Goal: Check status: Check status

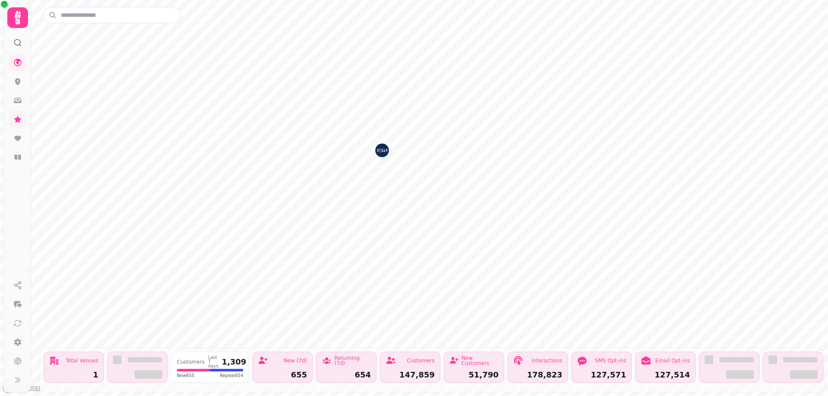
click at [17, 123] on icon at bounding box center [17, 119] width 9 height 9
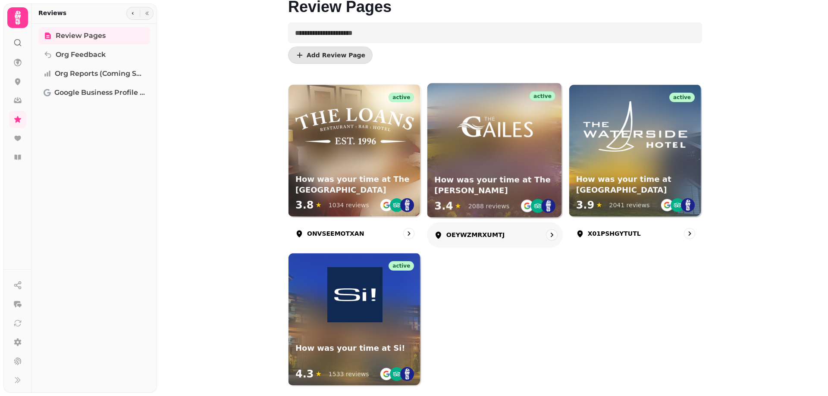
scroll to position [83, 0]
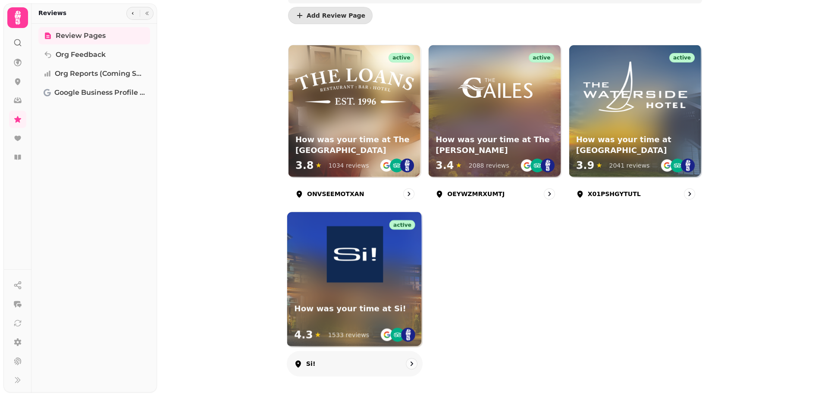
click at [311, 292] on div "active How was your time at Si! 4.3 ★ 1533 reviews" at bounding box center [354, 280] width 135 height 135
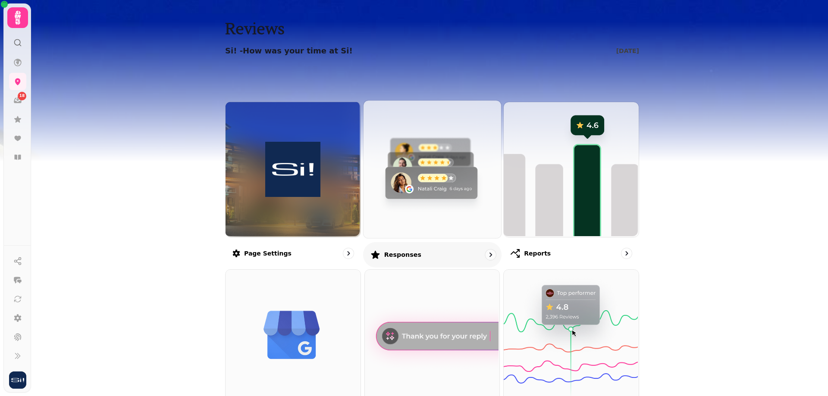
drag, startPoint x: 442, startPoint y: 195, endPoint x: 430, endPoint y: 202, distance: 13.8
click at [441, 195] on img at bounding box center [431, 169] width 138 height 138
